Goal: Information Seeking & Learning: Learn about a topic

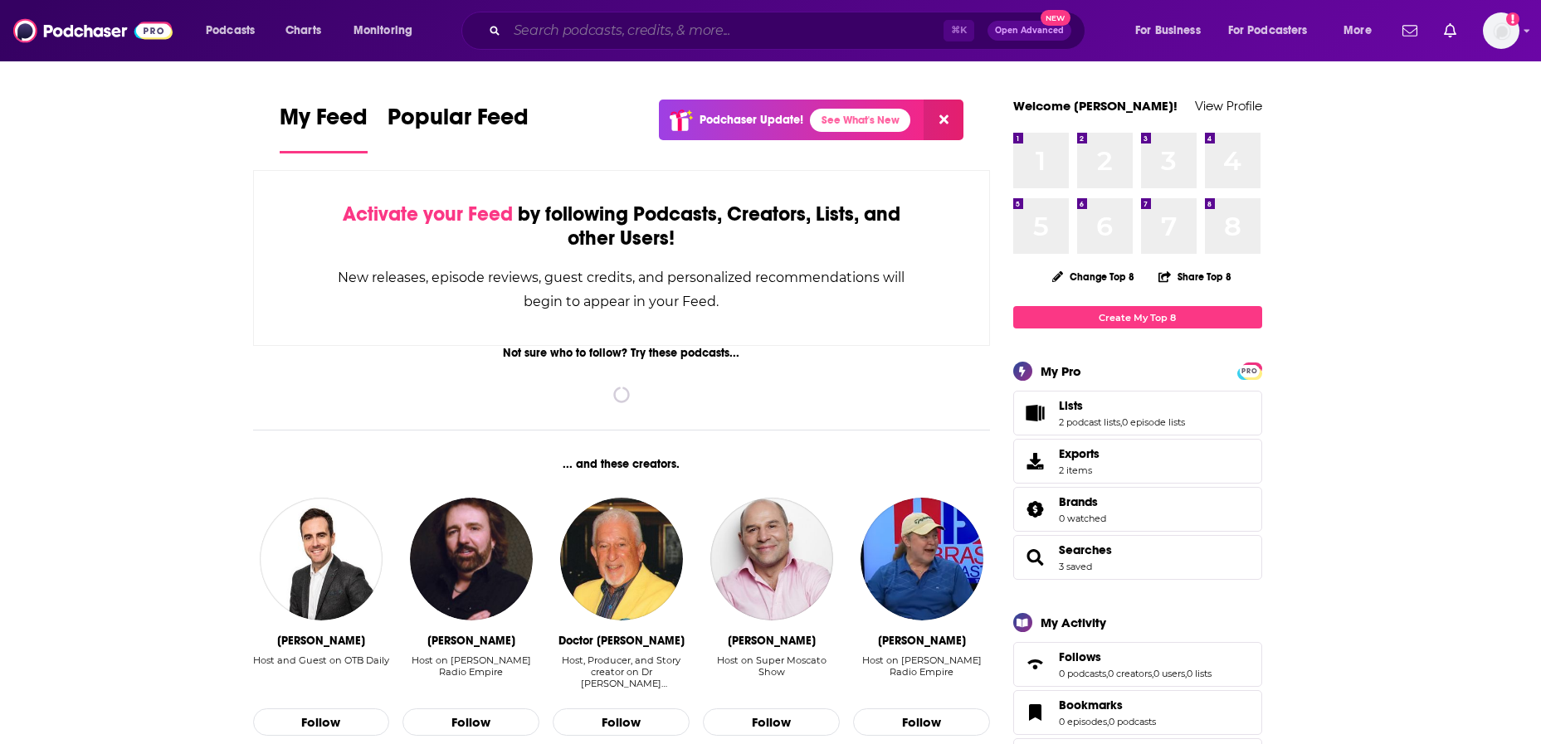
click at [579, 32] on input "Search podcasts, credits, & more..." at bounding box center [725, 30] width 436 height 27
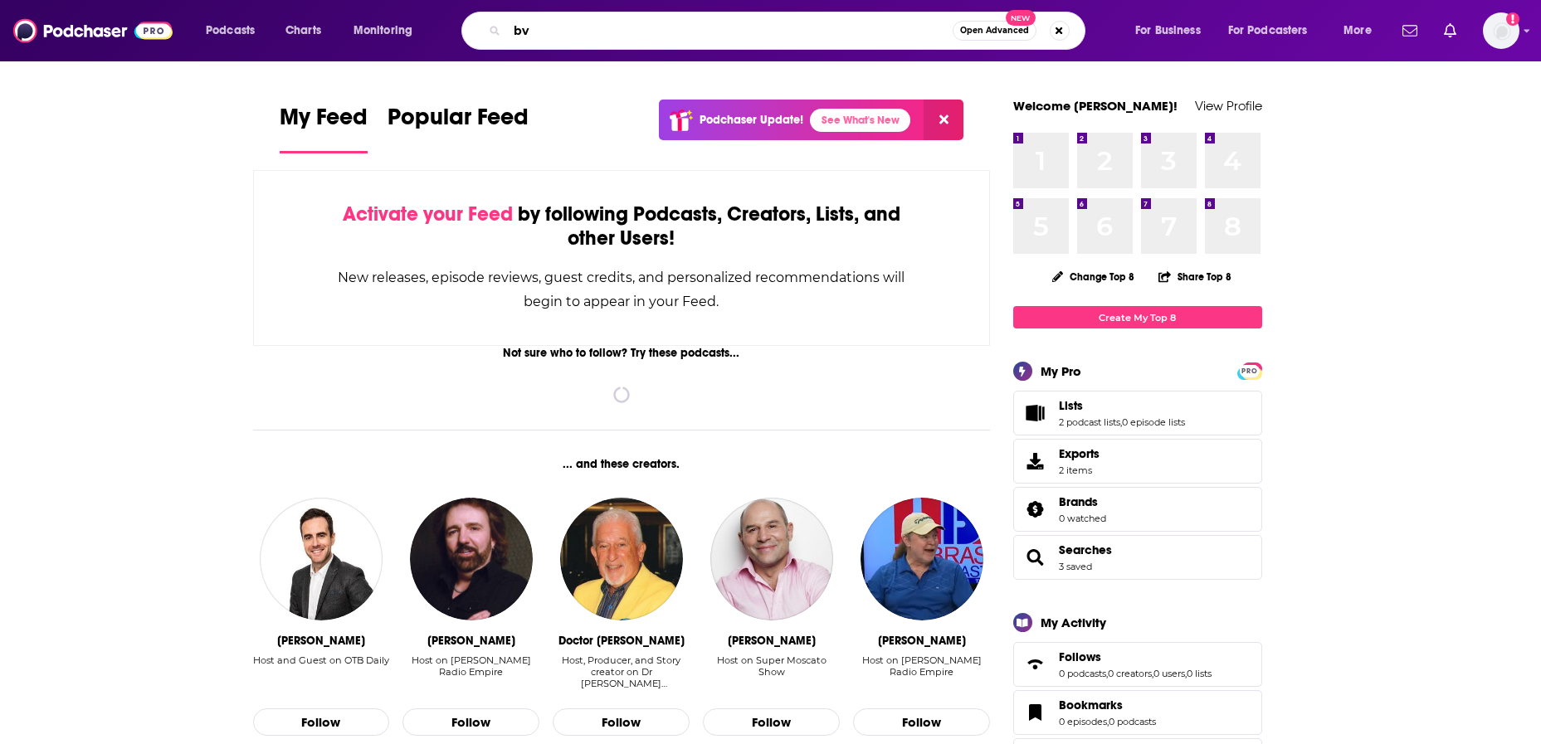
type input "b"
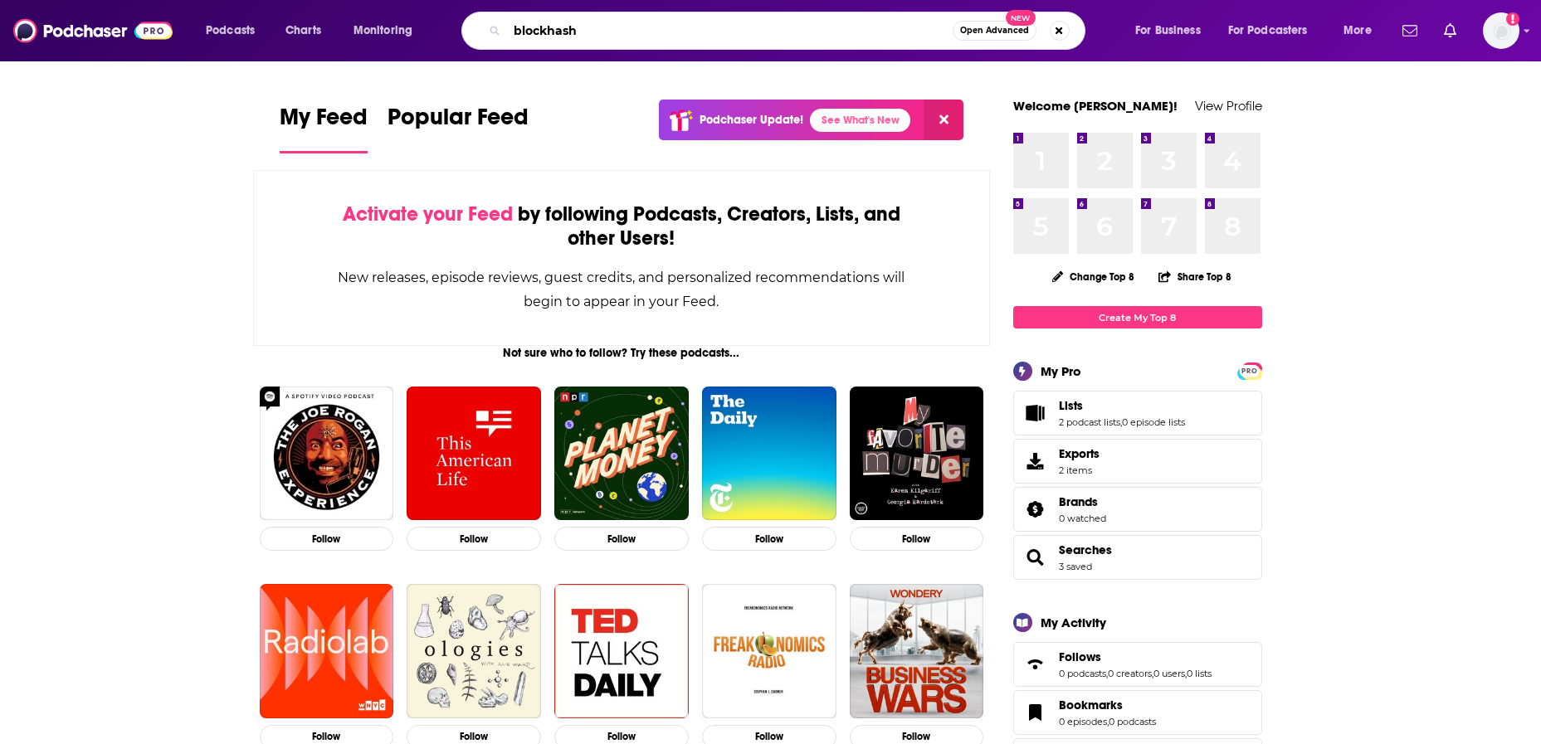
type input "blockhash"
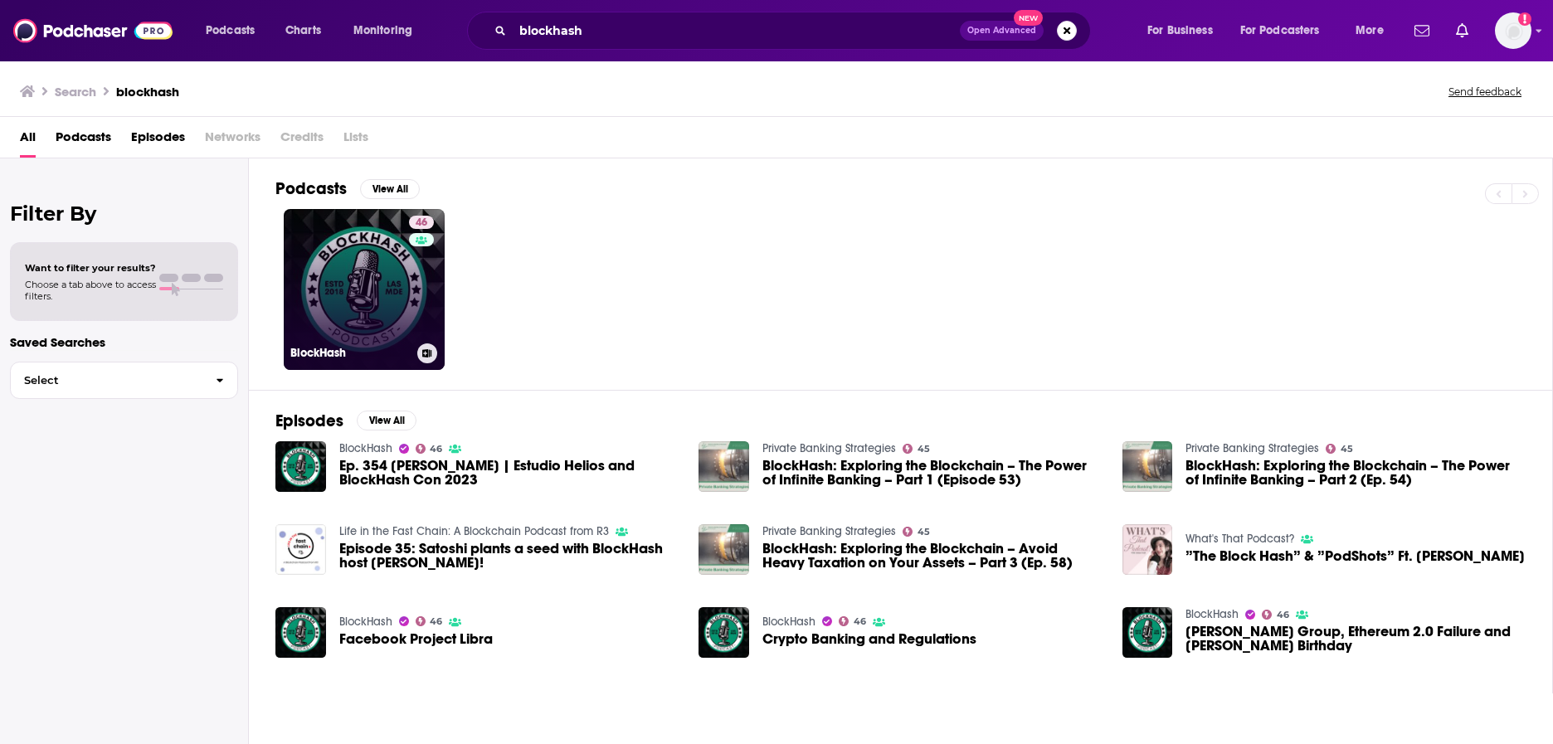
click at [387, 263] on link "46 BlockHash" at bounding box center [364, 289] width 161 height 161
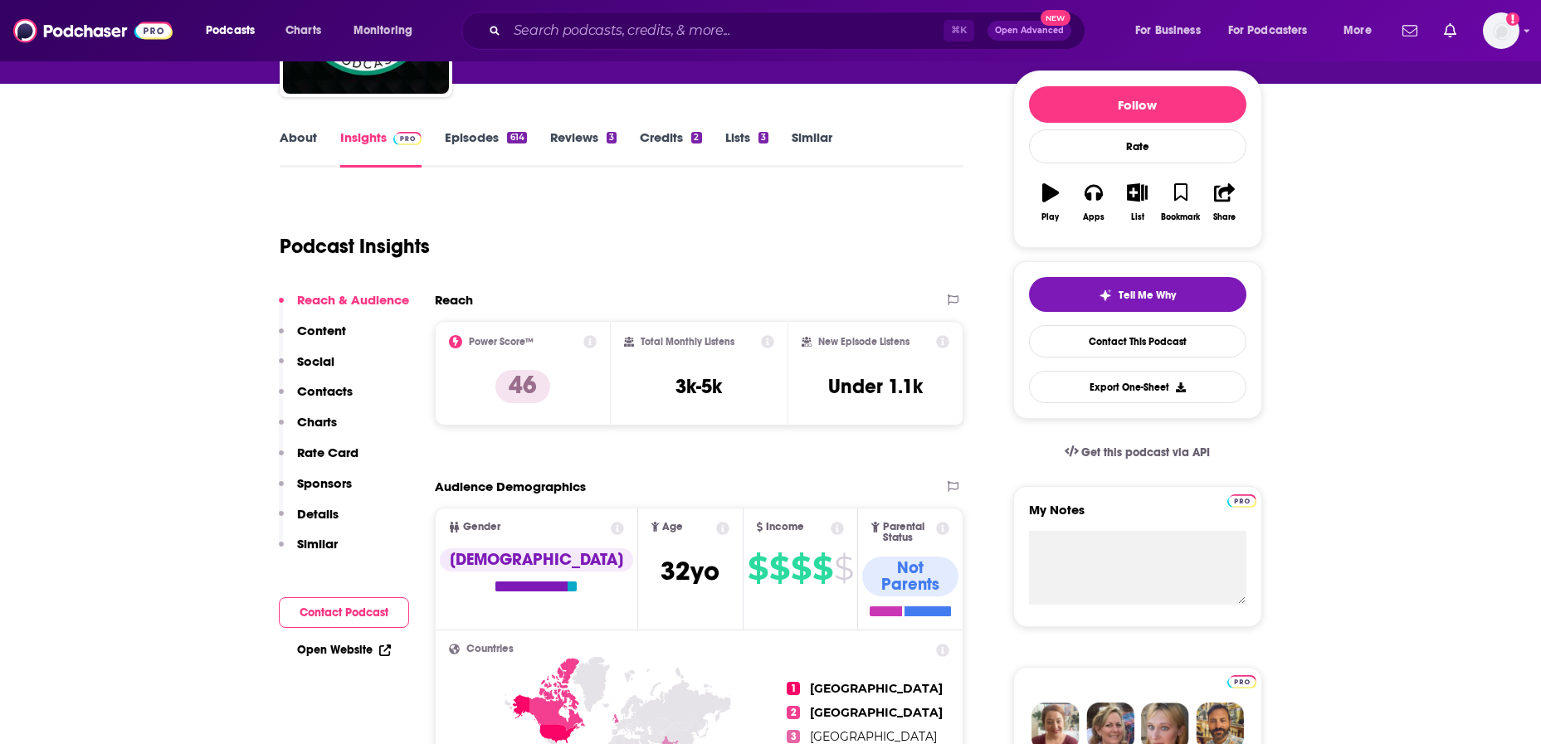
scroll to position [186, 0]
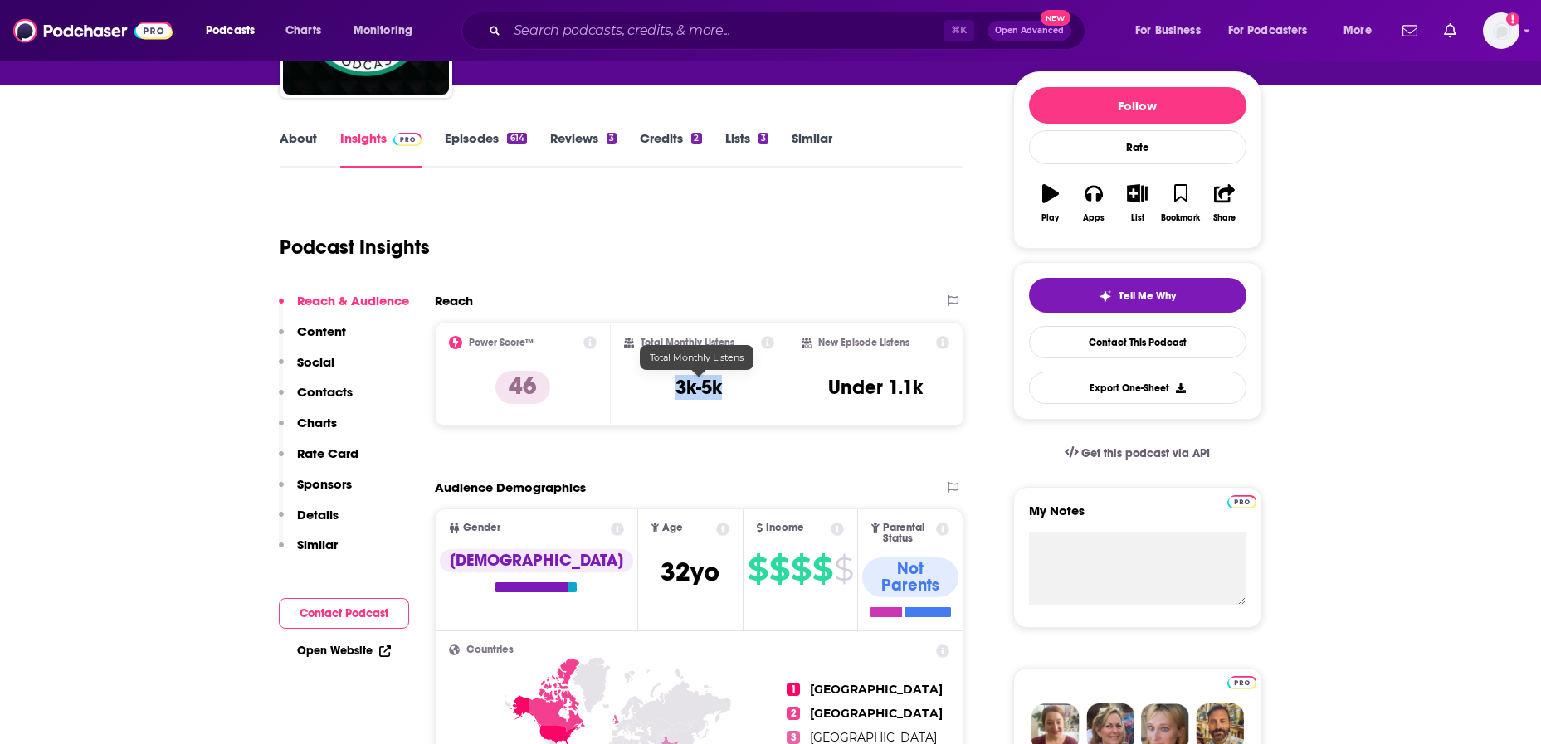
drag, startPoint x: 664, startPoint y: 385, endPoint x: 723, endPoint y: 391, distance: 59.2
click at [723, 391] on div "Total Monthly Listens 3k-5k" at bounding box center [699, 374] width 150 height 76
copy h3 "3k-5k"
